Goal: Find specific page/section: Find specific page/section

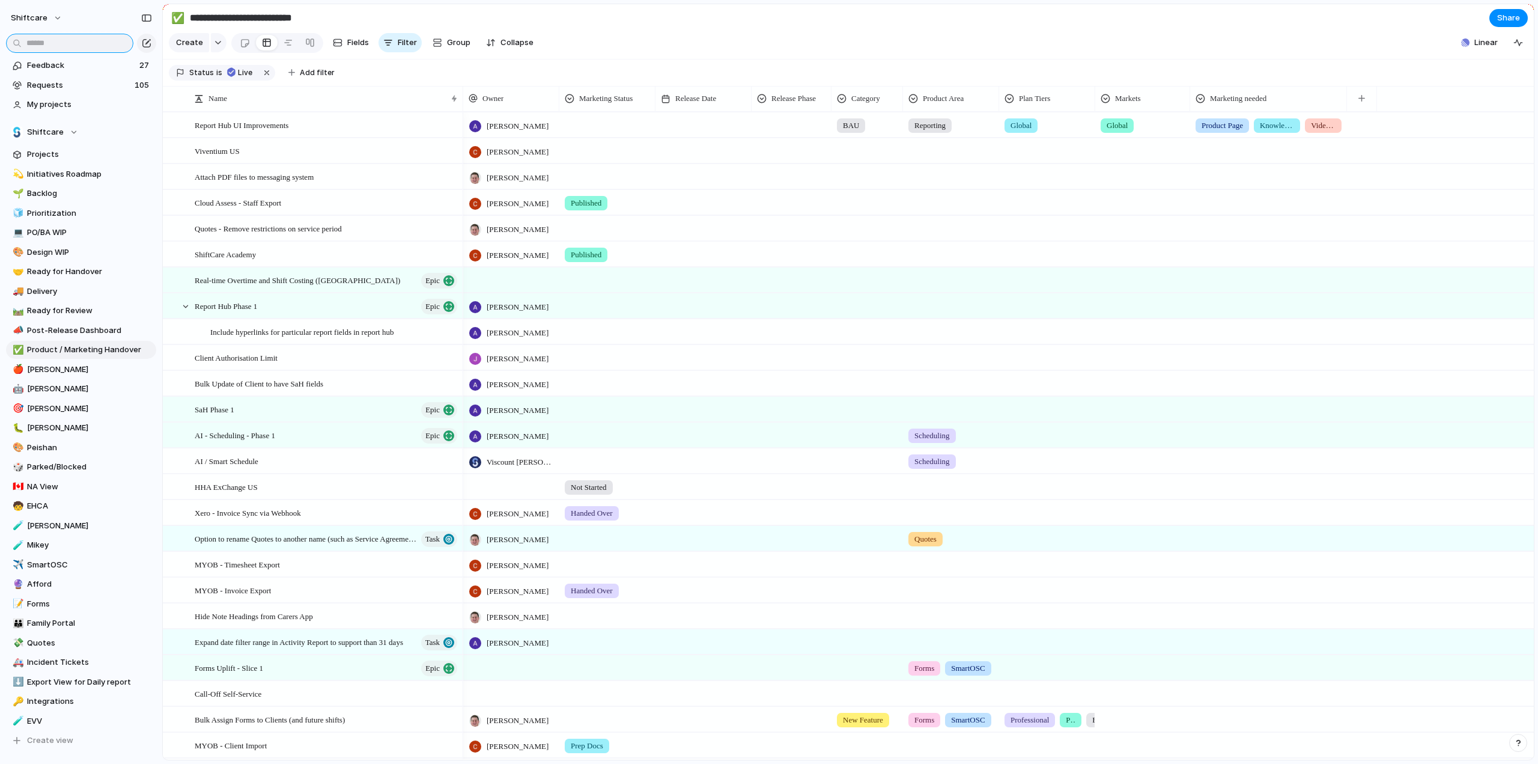
click at [90, 49] on input "text" at bounding box center [69, 43] width 127 height 19
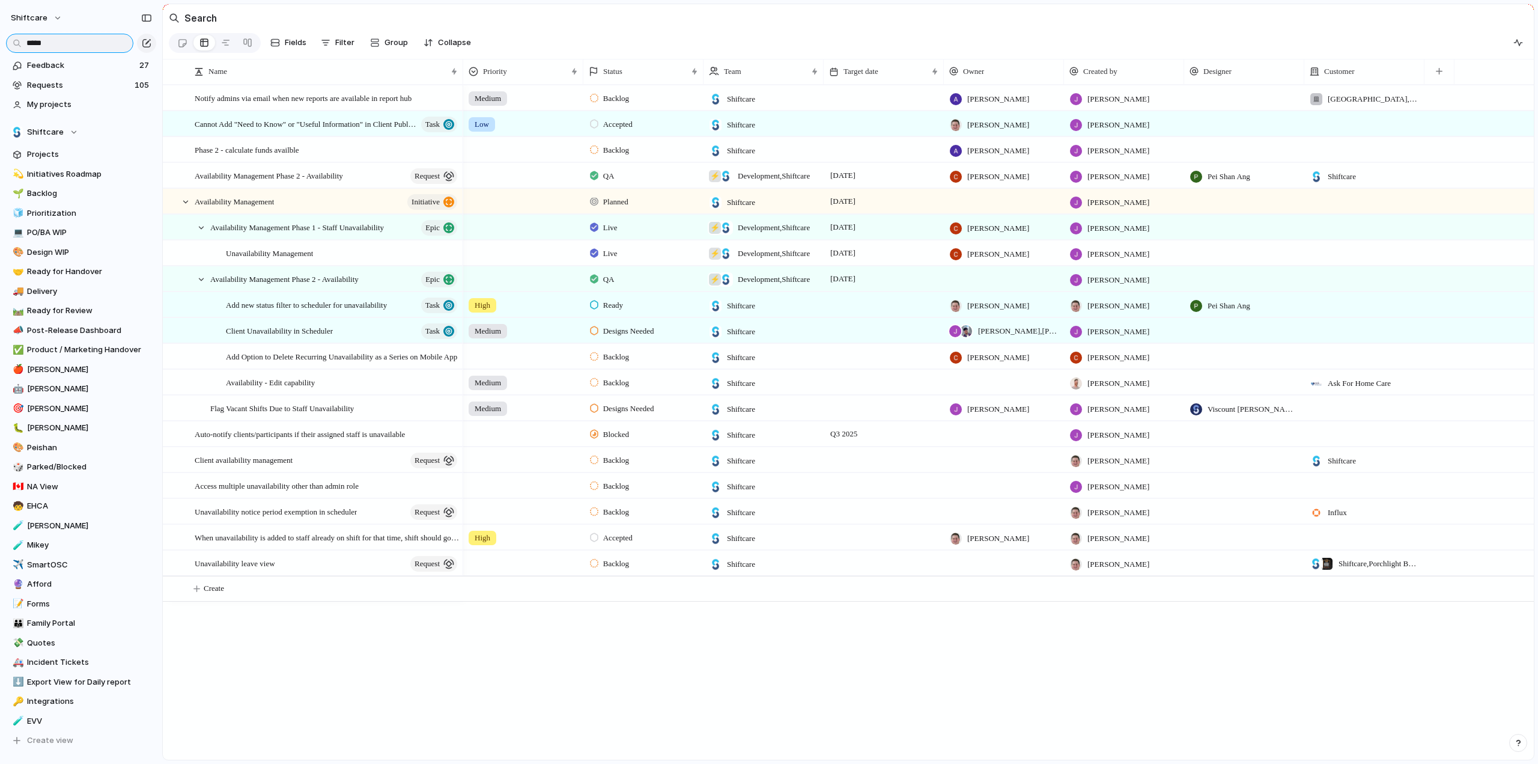
type input "*****"
click at [237, 214] on div "Availability Management initiative" at bounding box center [327, 201] width 264 height 25
